Goal: Obtain resource: Obtain resource

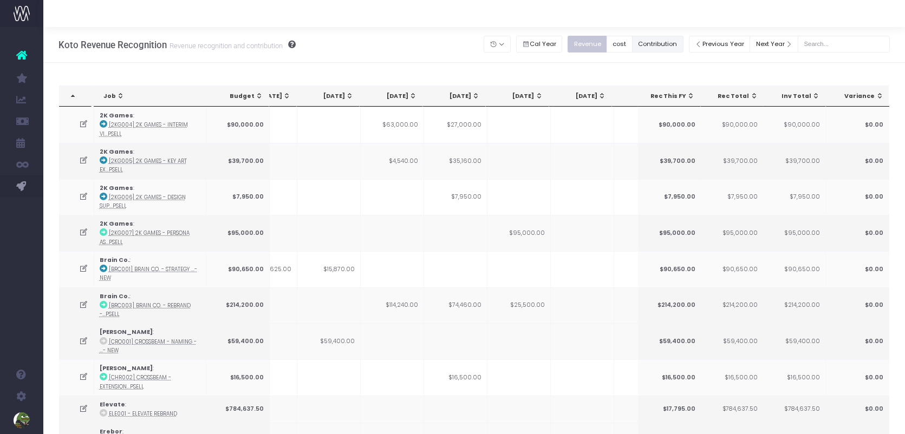
click at [660, 48] on button "Contribution" at bounding box center [657, 44] width 51 height 17
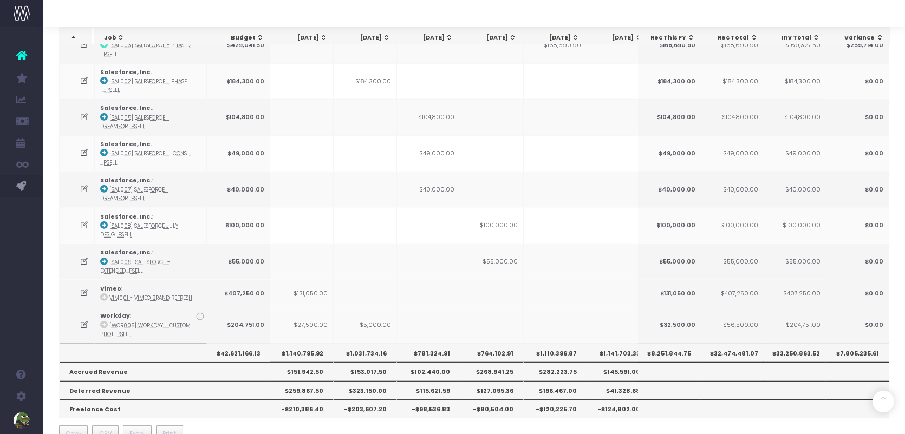
click at [492, 344] on th "$764,102.91" at bounding box center [491, 353] width 63 height 18
copy th "764,102.91"
click at [559, 344] on th "$1,110,396.87" at bounding box center [554, 353] width 63 height 18
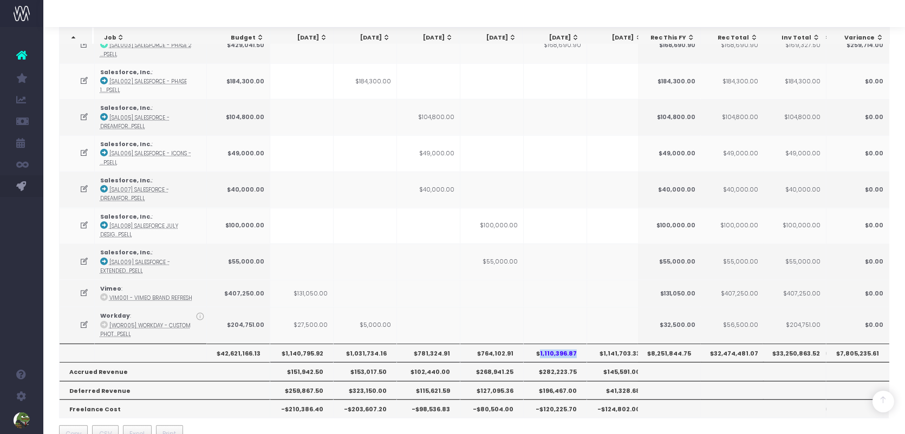
copy th "1,110,396.87"
click at [625, 344] on th "$1,141,703.33" at bounding box center [618, 353] width 63 height 18
copy th "1,141,703.33"
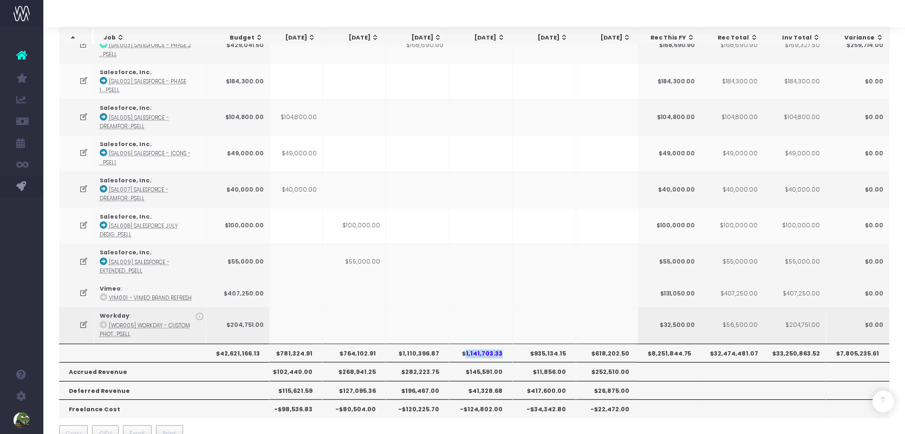
scroll to position [0, 204]
click at [484, 344] on th "$935,134.15" at bounding box center [477, 353] width 63 height 18
copy th "935,134.15"
click at [538, 344] on th "$618,202.50" at bounding box center [540, 353] width 63 height 18
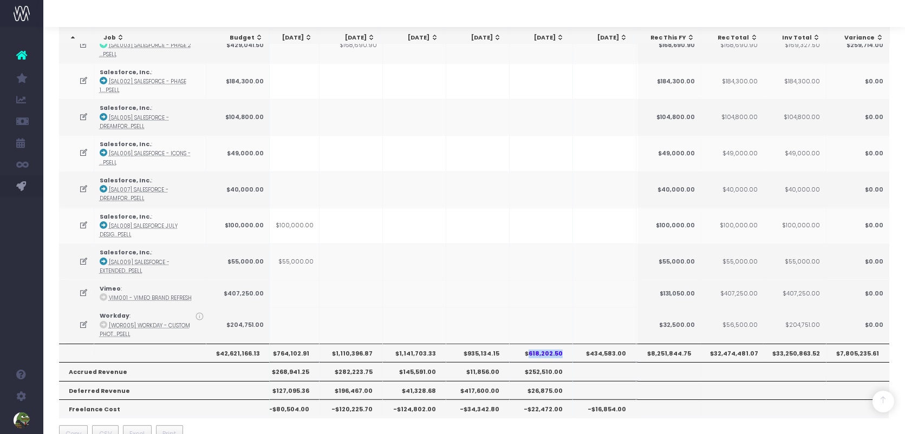
click at [538, 344] on th "$618,202.50" at bounding box center [540, 353] width 63 height 18
copy th "618,202.50"
click at [617, 344] on th "$434,583.00" at bounding box center [604, 353] width 63 height 18
copy th "434,583.00"
